Goal: Transaction & Acquisition: Register for event/course

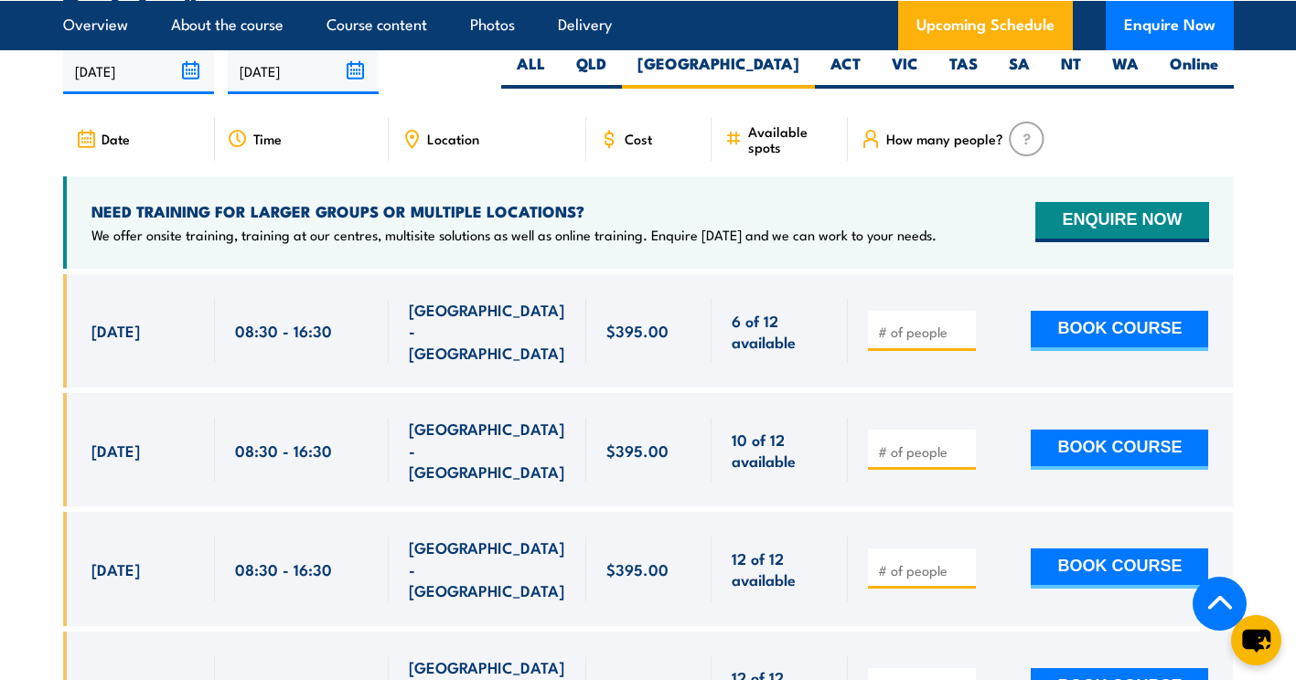
click at [931, 341] on input "number" at bounding box center [923, 332] width 91 height 18
type input "1"
click at [965, 341] on input "1" at bounding box center [923, 332] width 91 height 18
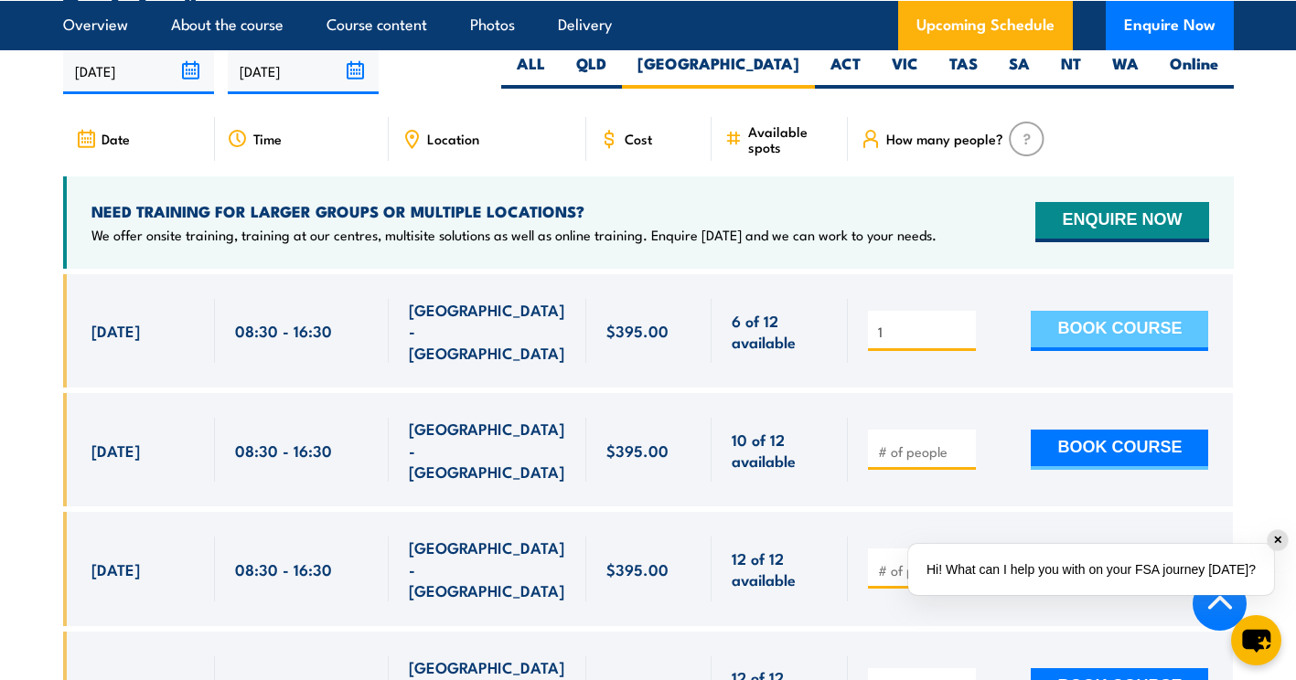
click at [1092, 351] on button "BOOK COURSE" at bounding box center [1119, 331] width 177 height 40
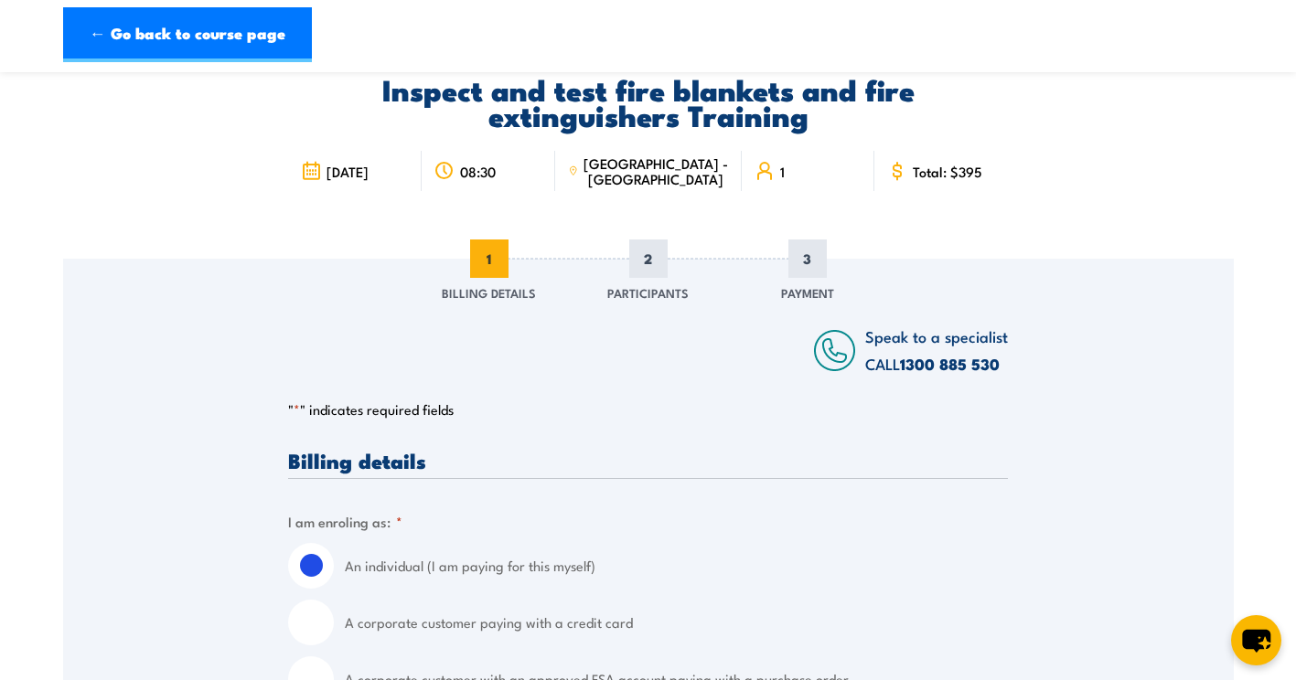
scroll to position [274, 0]
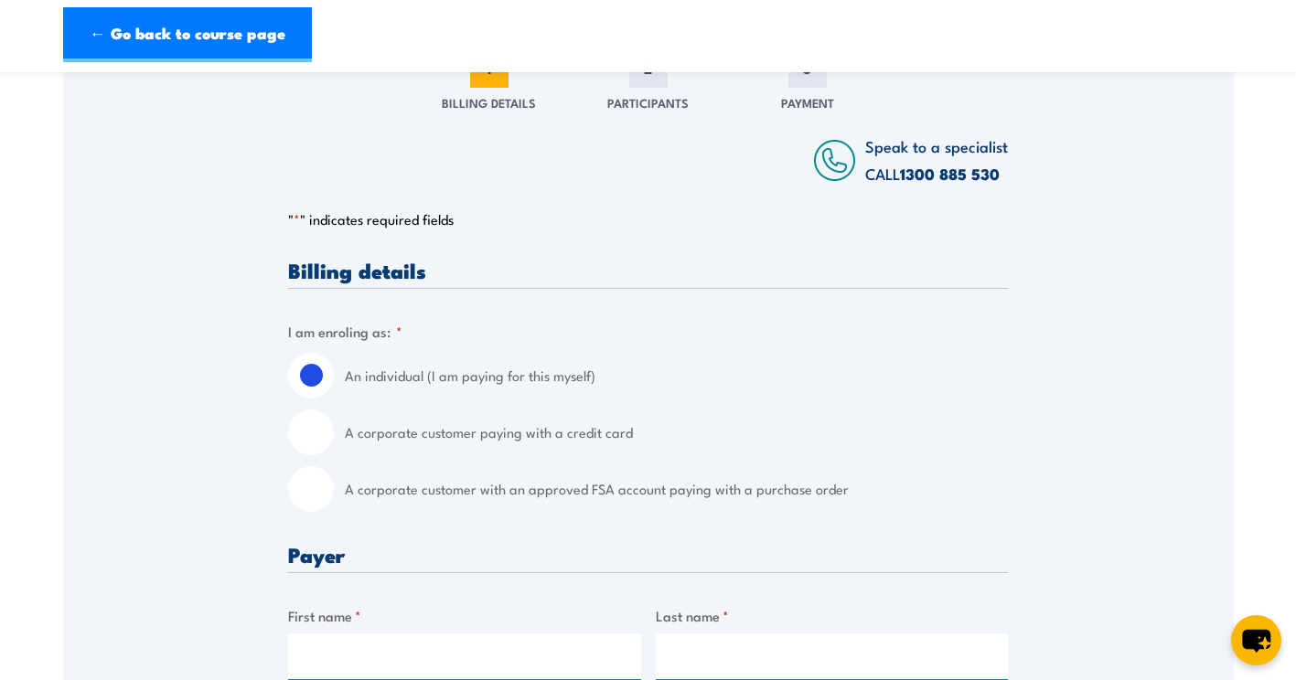
click at [311, 437] on input "A corporate customer paying with a credit card" at bounding box center [311, 433] width 46 height 46
radio input "true"
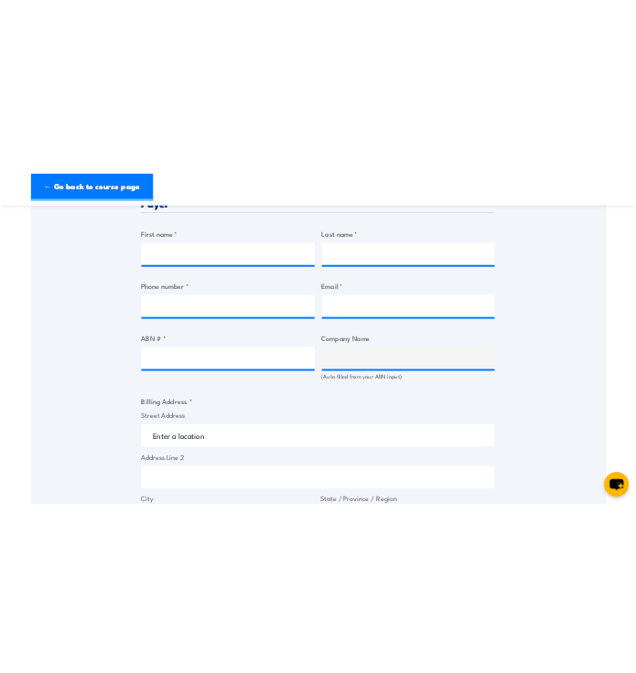
scroll to position [915, 0]
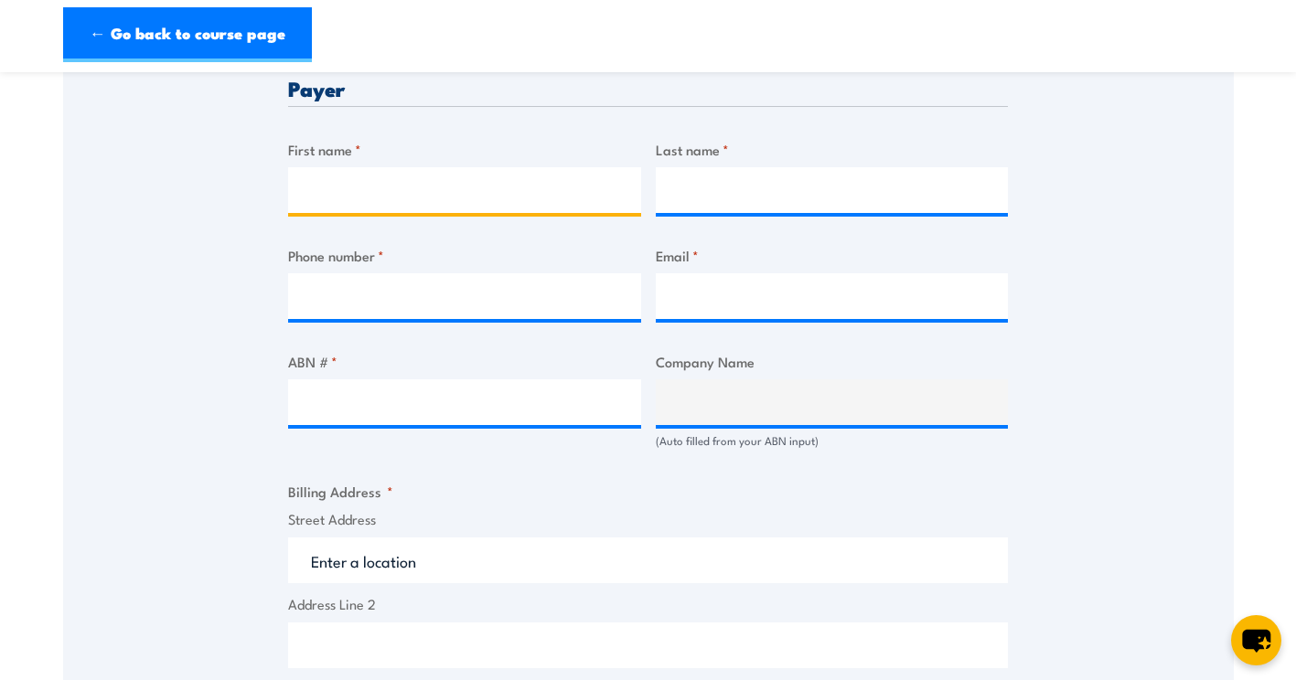
click at [433, 190] on input "First name *" at bounding box center [464, 190] width 353 height 46
type input "Iain"
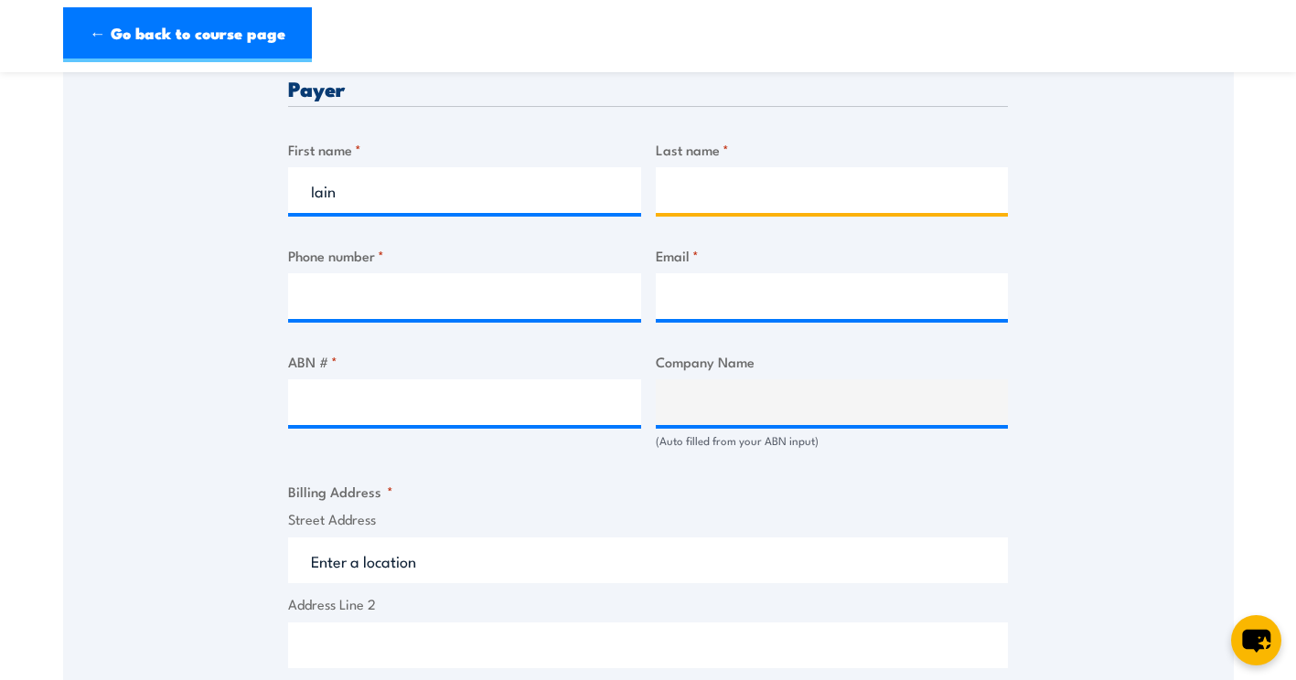
type input "Armitage"
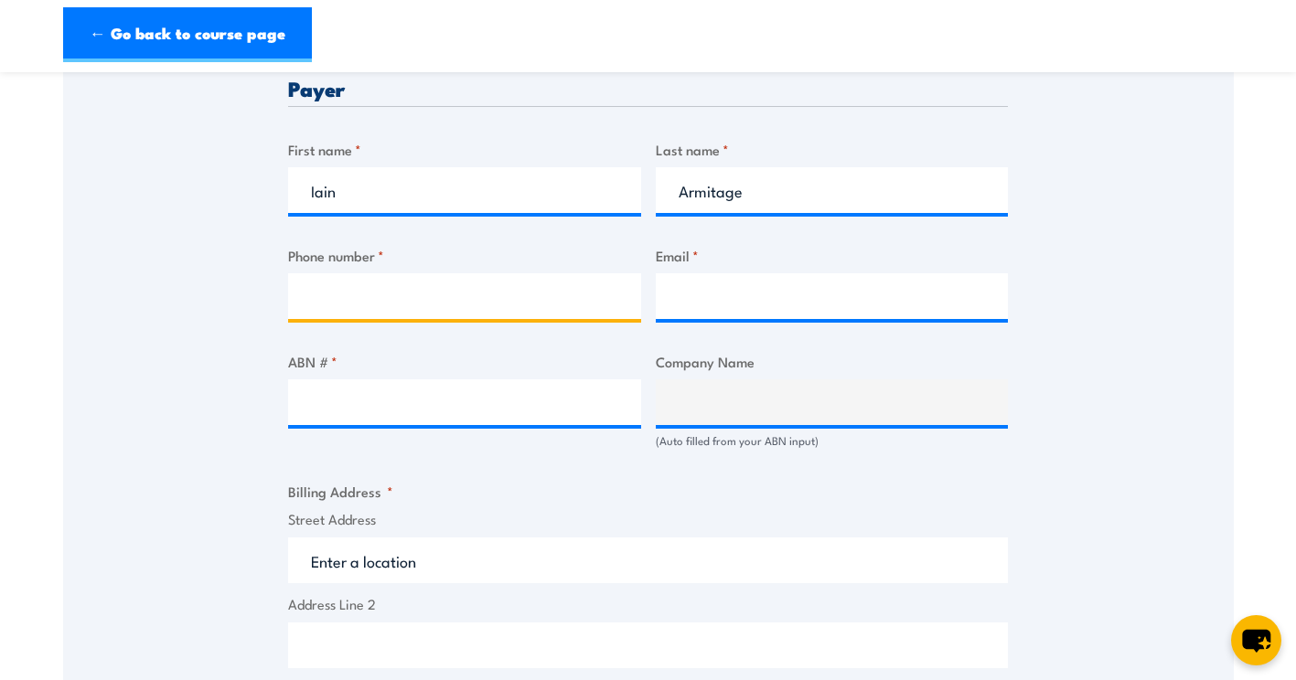
type input "0455224953"
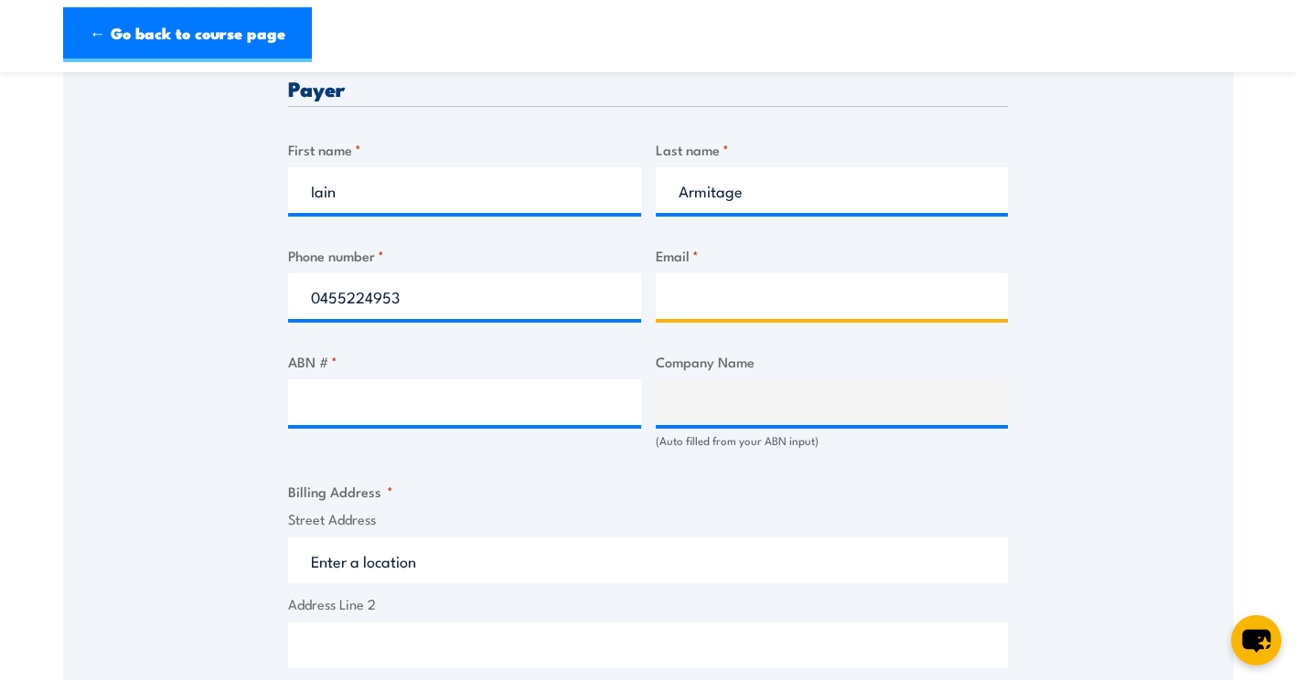
type input "iain.armitage@cushwake.com"
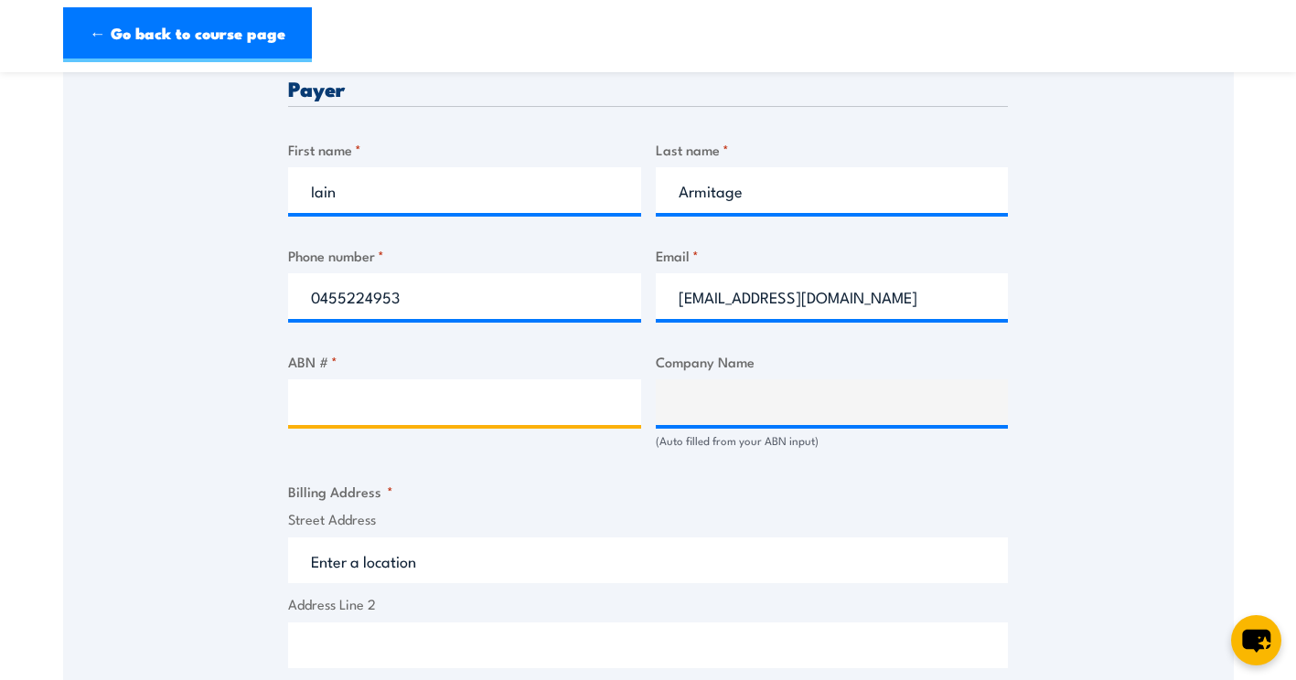
click at [416, 409] on input "ABN # *" at bounding box center [464, 403] width 353 height 46
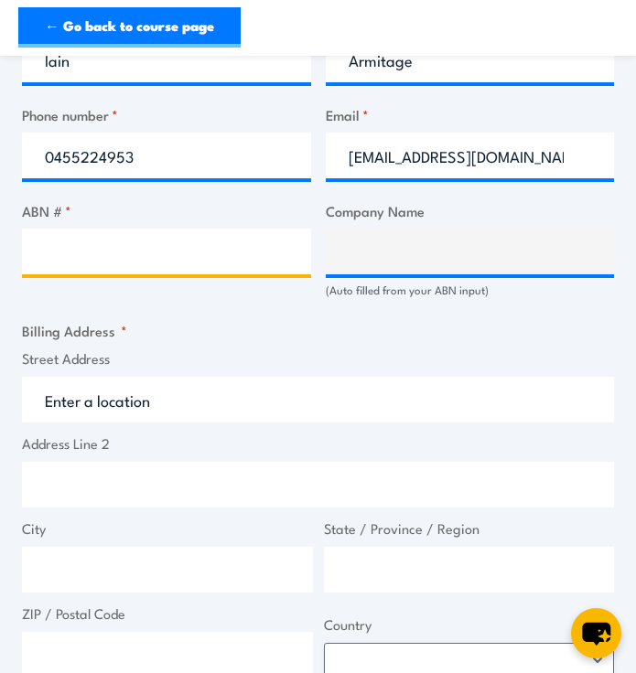
click at [135, 245] on input "ABN # *" at bounding box center [166, 252] width 289 height 46
type input "99101474542"
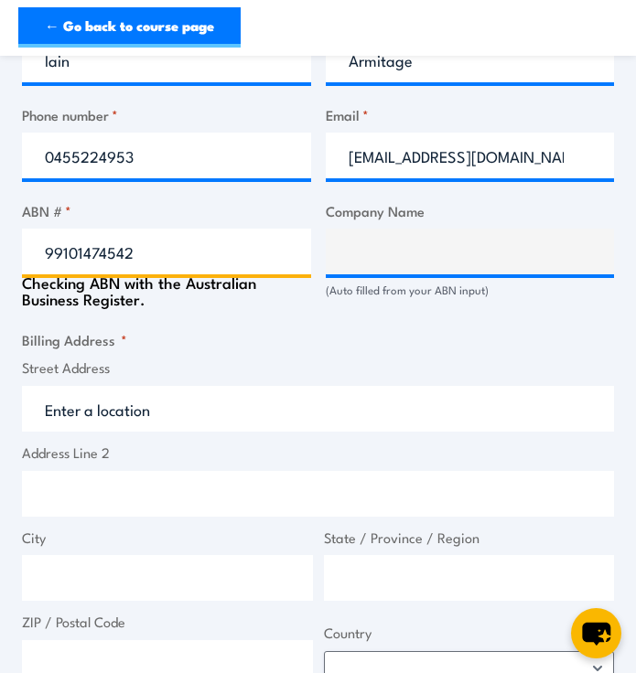
type input "CUSHMAN & WAKEFIELD FACILITIES SERVICES (AUST) PTY LTD"
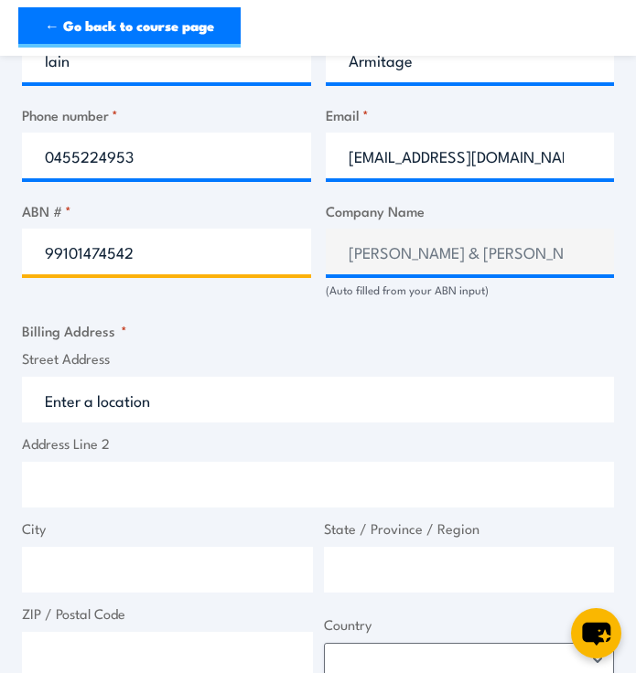
type input "99101474542"
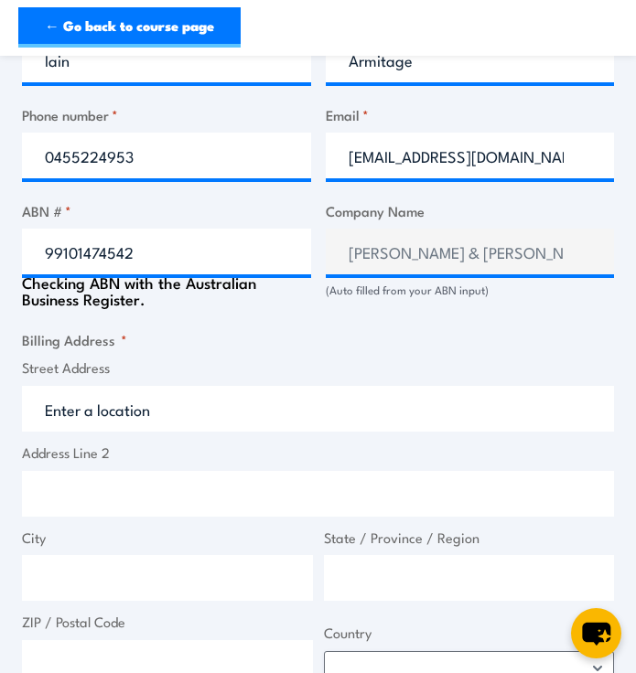
click at [217, 400] on input "Street Address" at bounding box center [318, 409] width 592 height 46
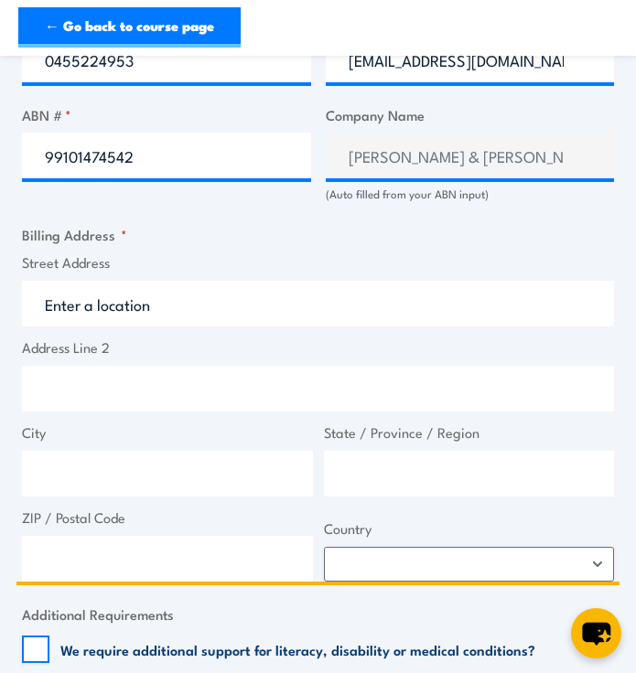
scroll to position [1097, 0]
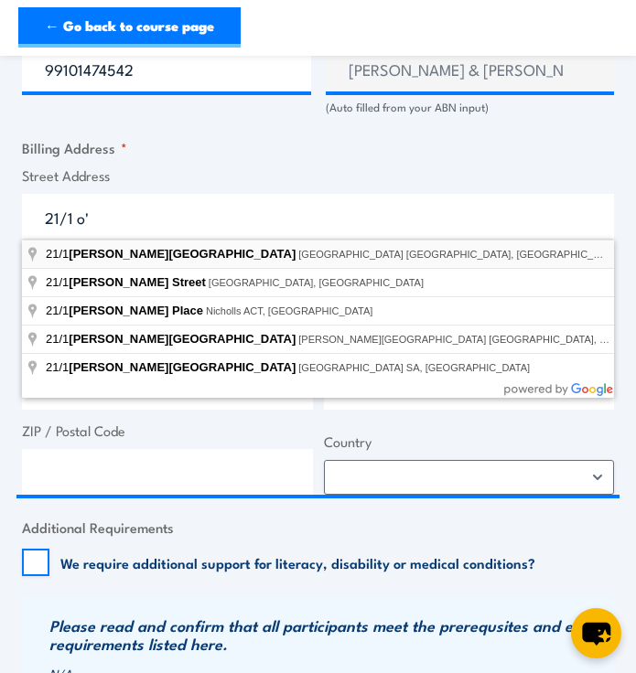
type input "21/1 O'Connell Street, Sydney NSW, Australia"
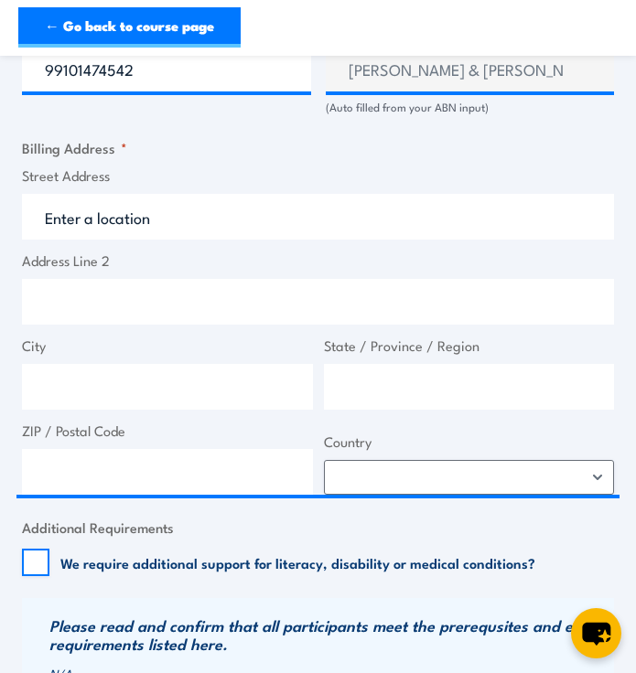
type input "1 O'Connell St"
type input "Sydney"
type input "New South Wales"
type input "2000"
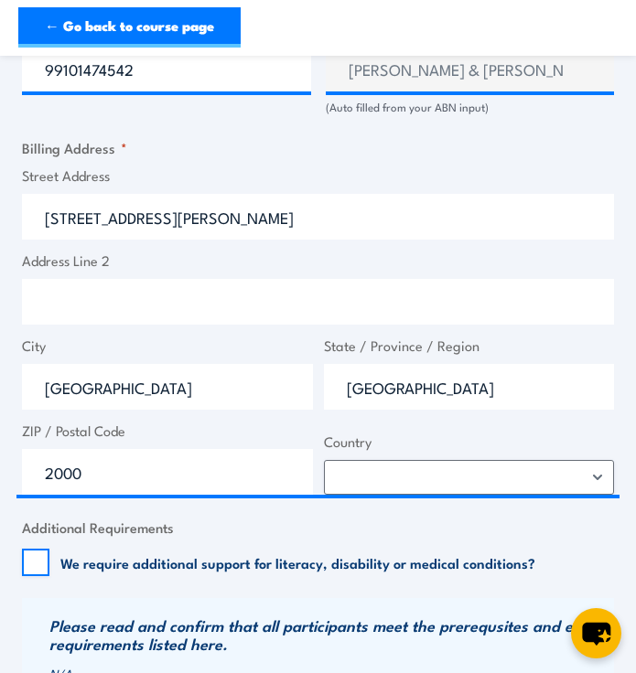
select select "Australia"
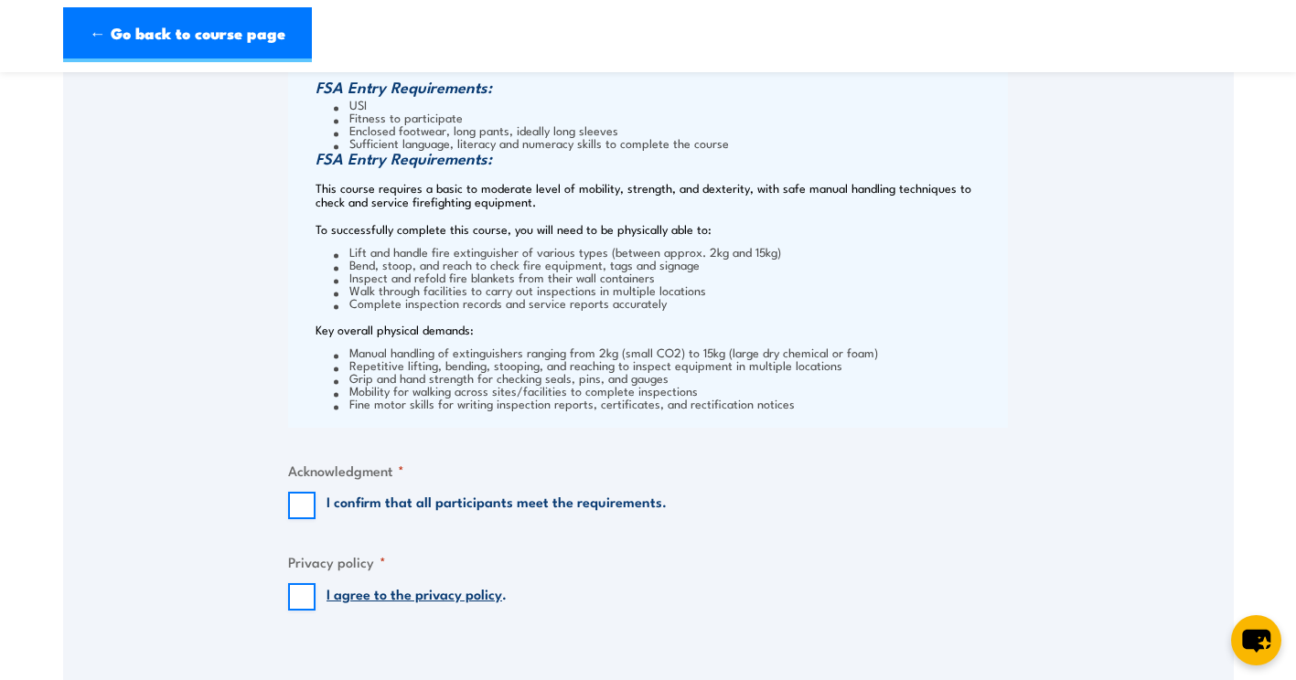
scroll to position [2012, 0]
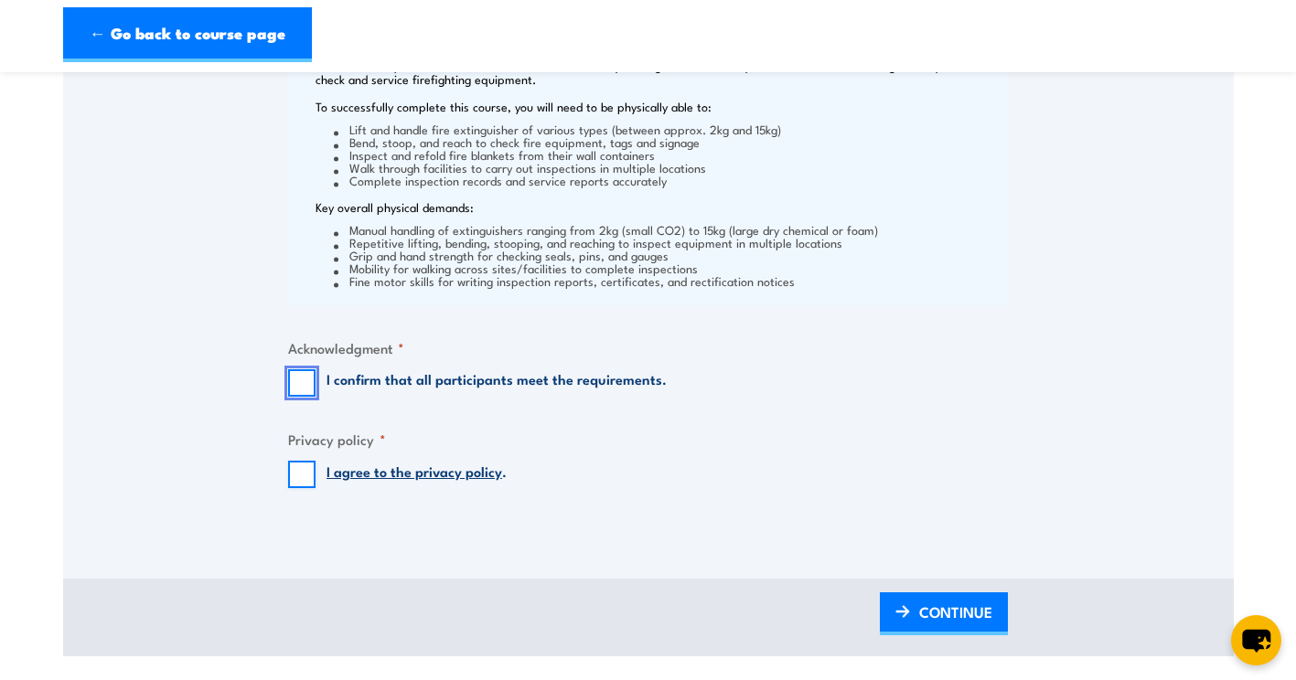
click at [305, 385] on input "I confirm that all participants meet the requirements." at bounding box center [301, 382] width 27 height 27
checkbox input "true"
click at [299, 475] on input "I agree to the privacy policy ." at bounding box center [301, 474] width 27 height 27
checkbox input "true"
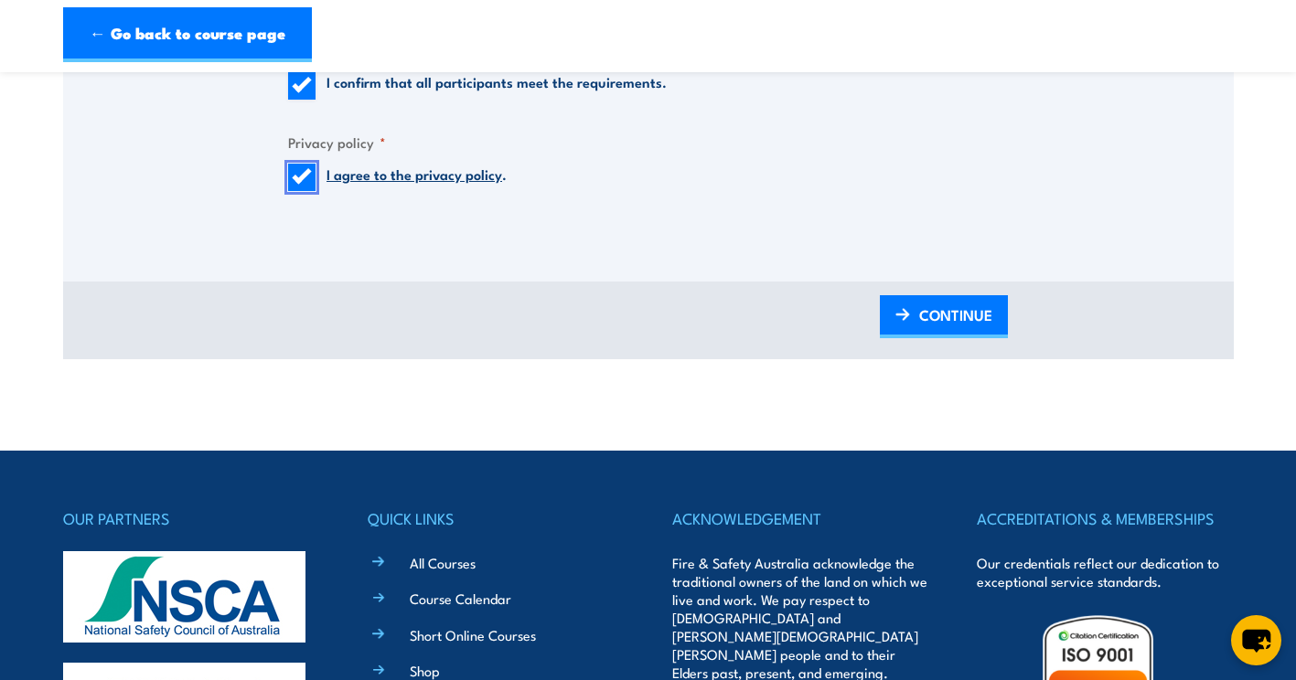
scroll to position [2378, 0]
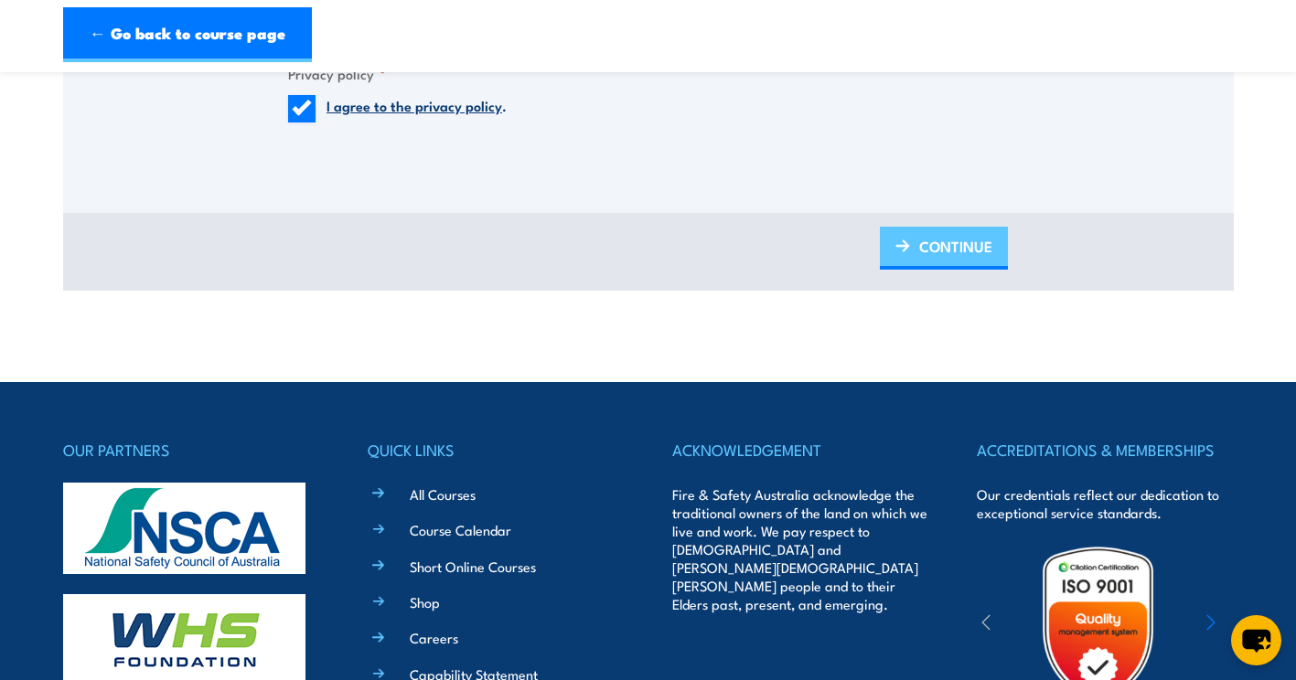
click at [934, 259] on span "CONTINUE" at bounding box center [955, 246] width 73 height 48
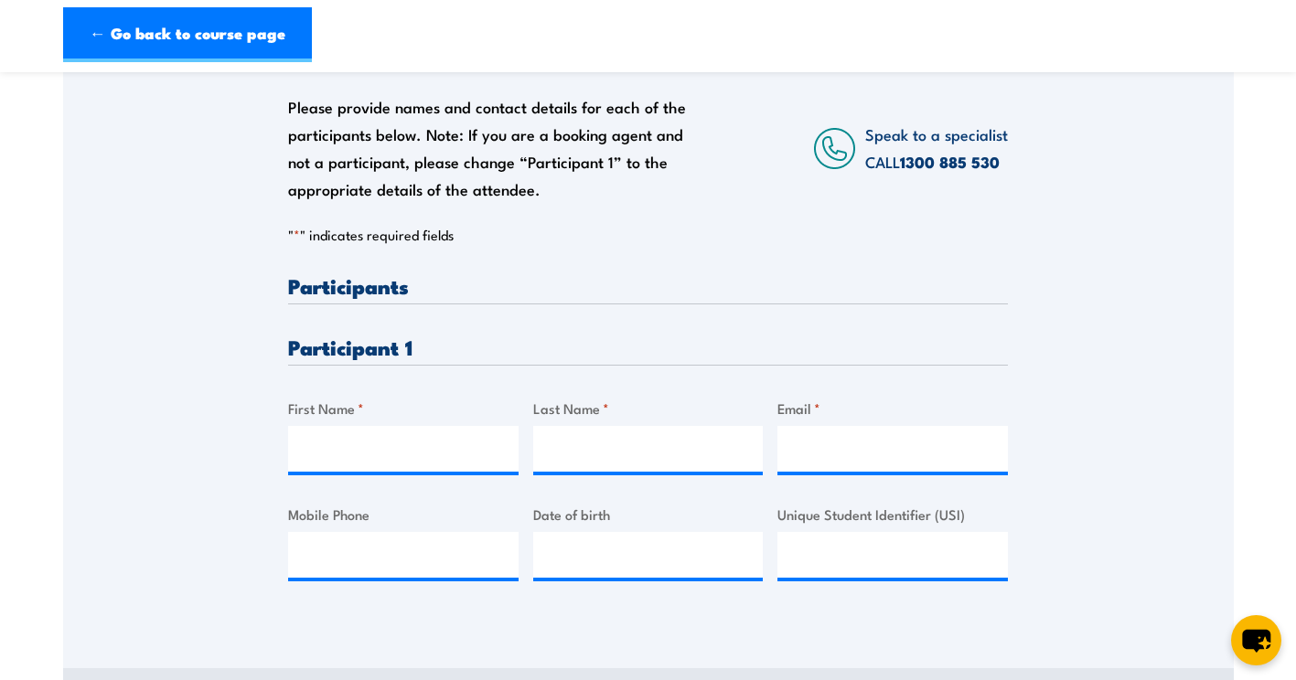
scroll to position [457, 0]
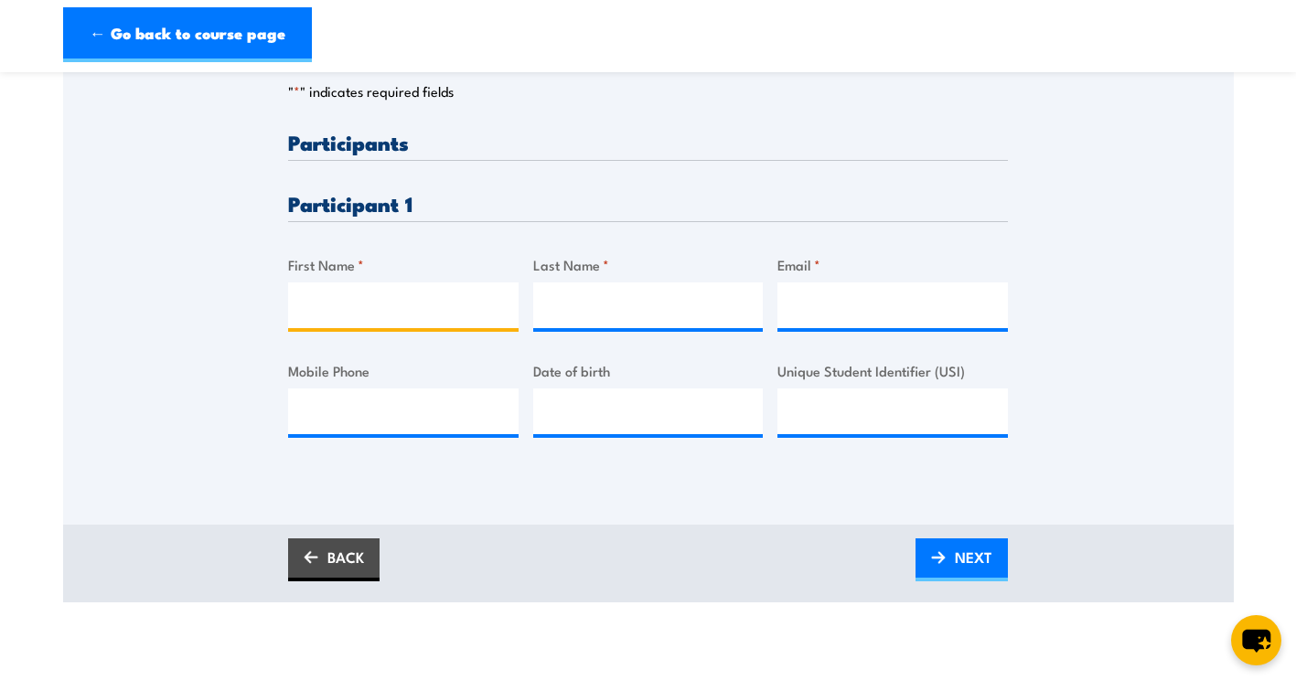
click at [437, 313] on input "First Name *" at bounding box center [403, 306] width 230 height 46
type input "Darcy"
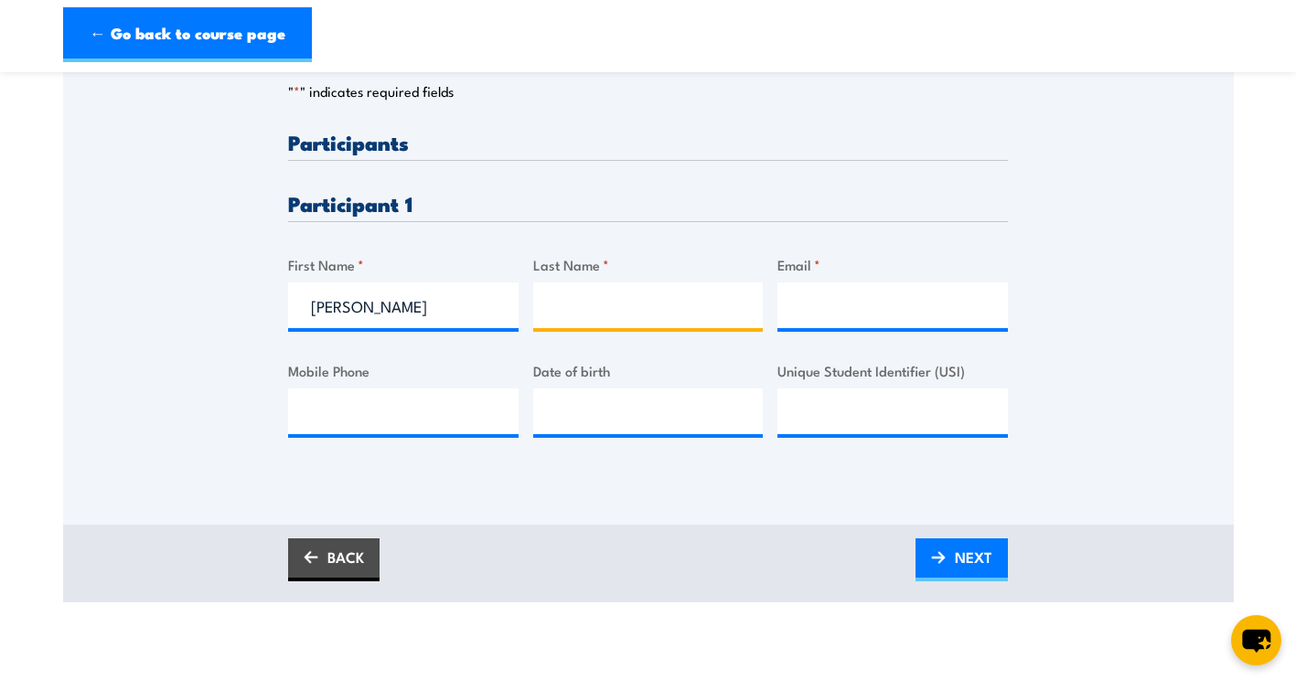
click at [661, 310] on input "Last Name *" at bounding box center [648, 306] width 230 height 46
type input "Field"
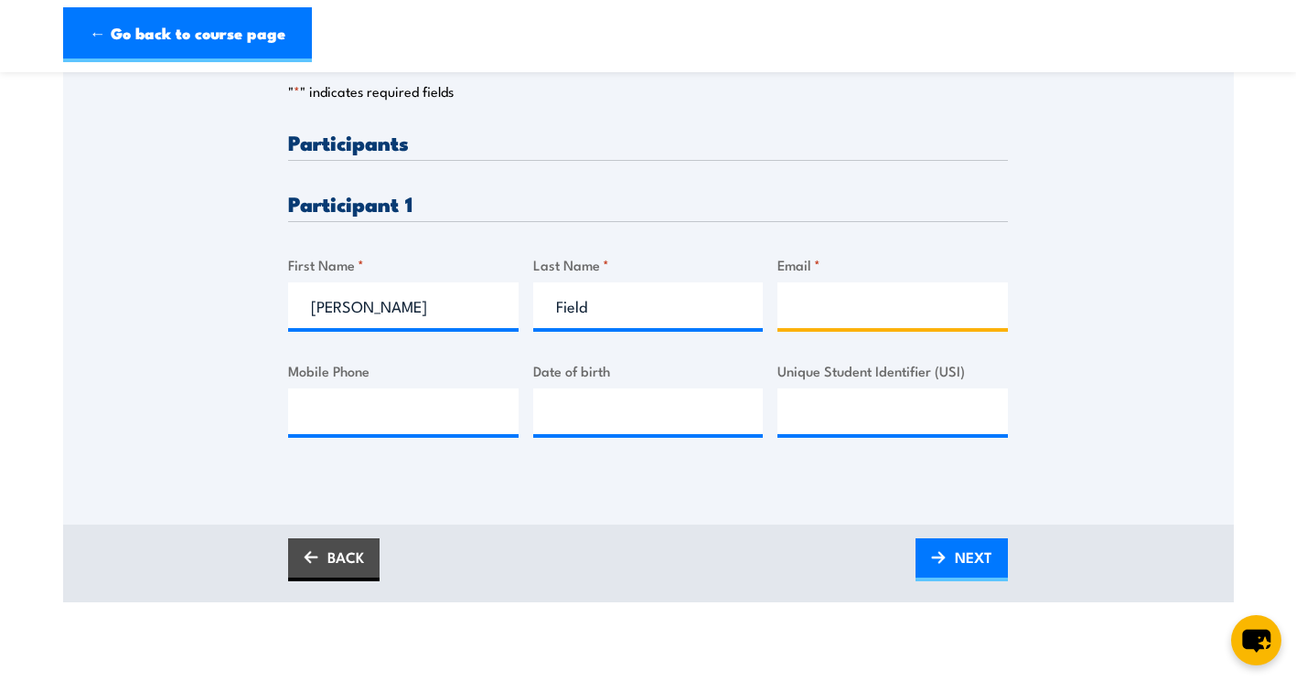
click at [906, 283] on input "Email *" at bounding box center [892, 306] width 230 height 46
type input "darcy.field@cushwake.com"
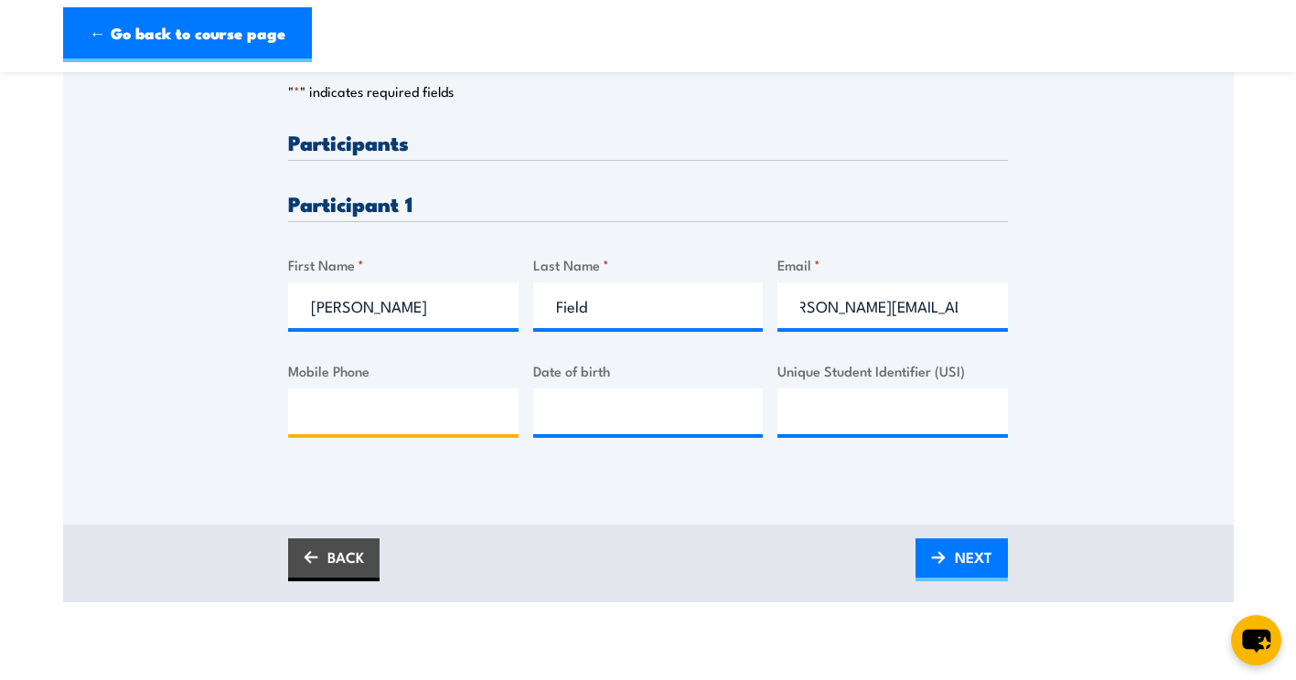
scroll to position [0, 0]
type input "0486042530"
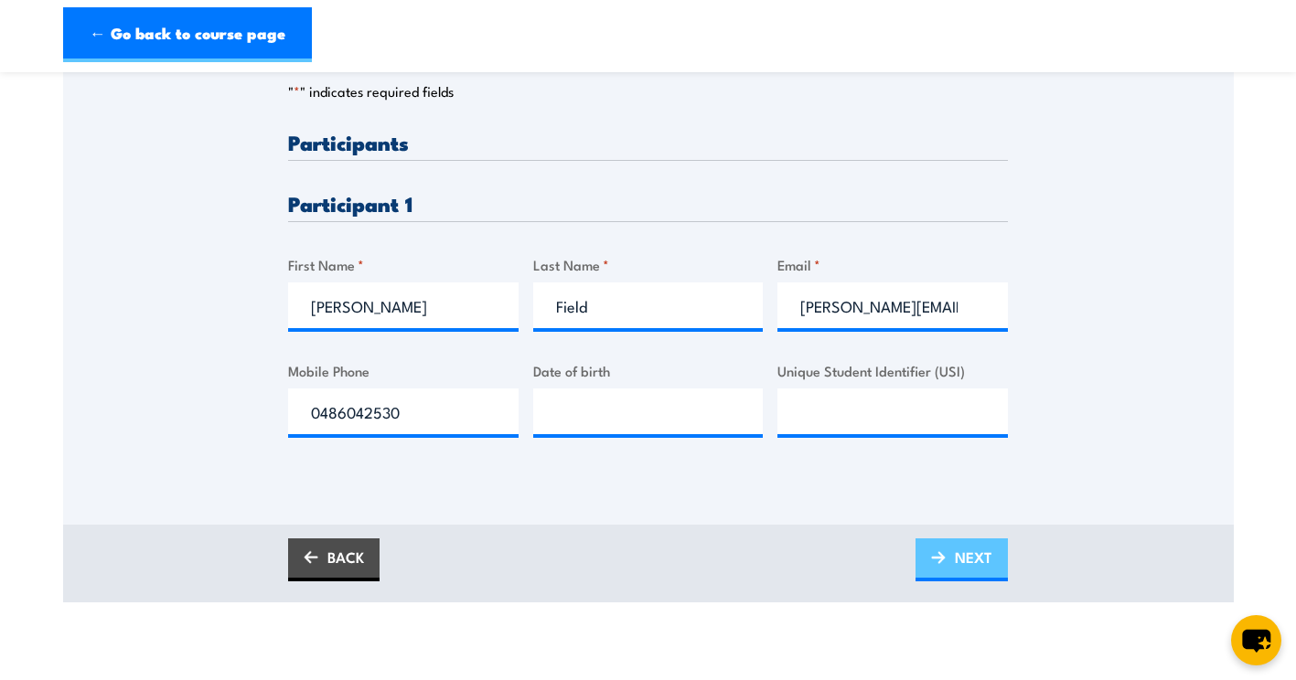
click at [969, 540] on span "NEXT" at bounding box center [973, 557] width 37 height 48
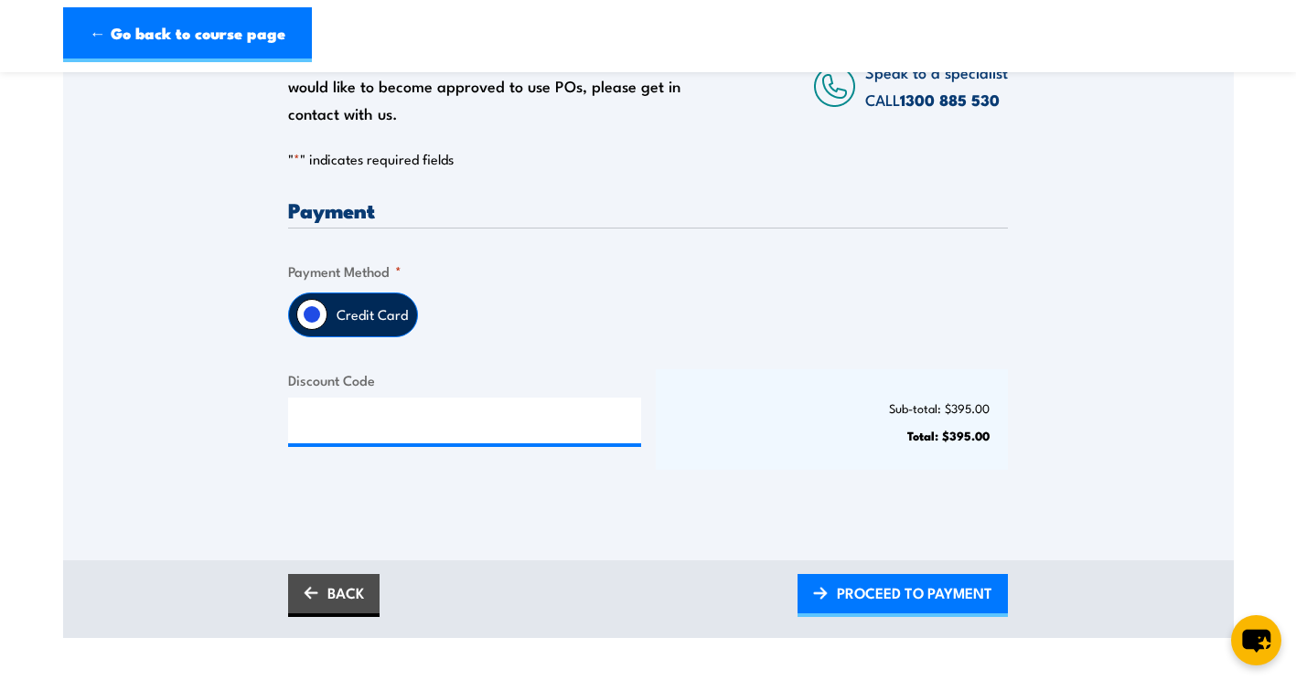
scroll to position [366, 0]
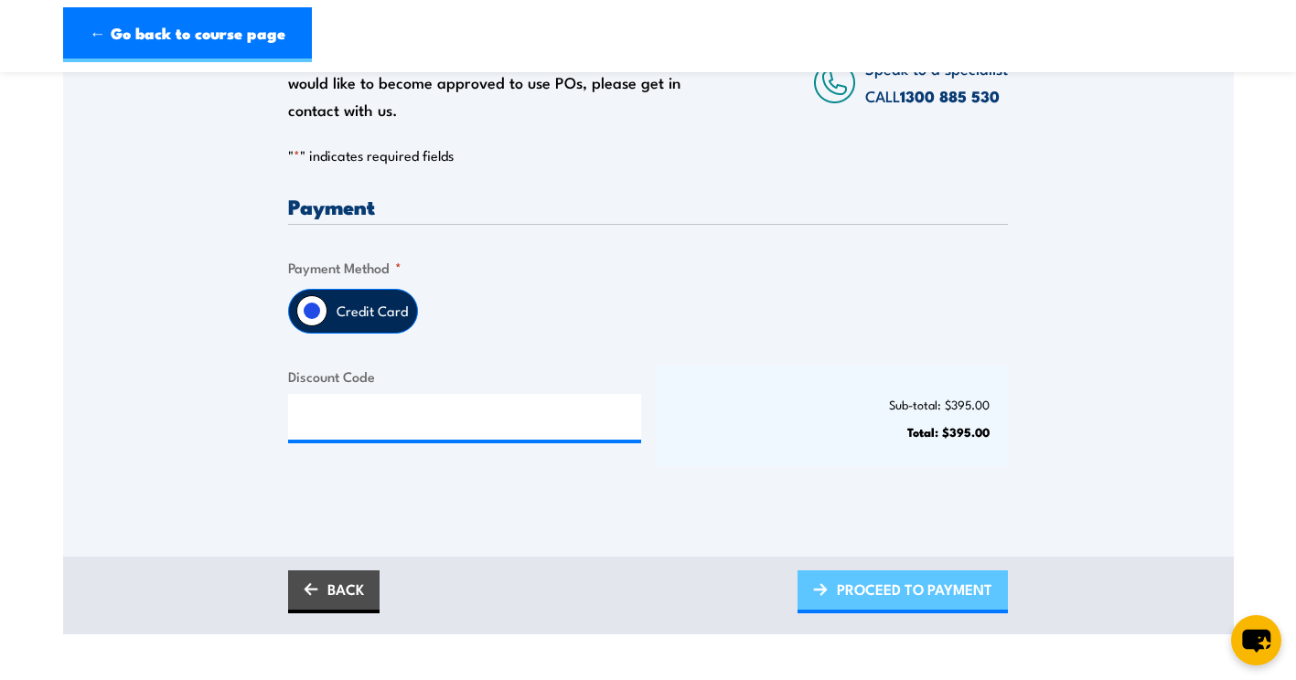
click at [964, 590] on span "PROCEED TO PAYMENT" at bounding box center [914, 589] width 155 height 48
